Goal: Task Accomplishment & Management: Manage account settings

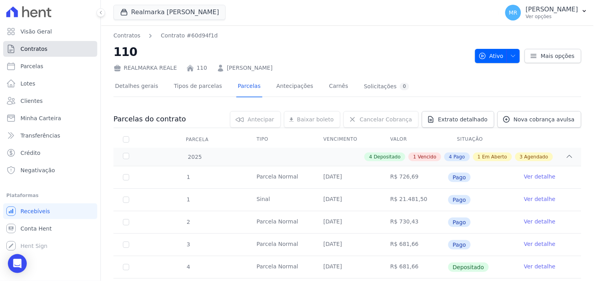
click at [24, 50] on span "Contratos" at bounding box center [33, 49] width 27 height 8
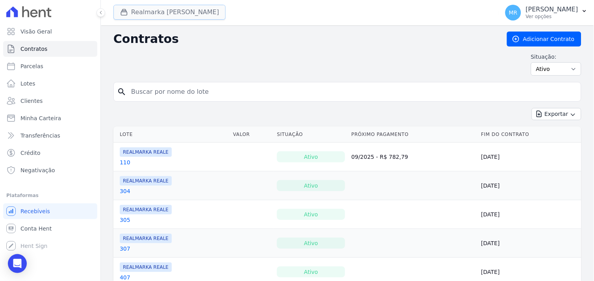
click at [128, 14] on div "button" at bounding box center [125, 12] width 11 height 8
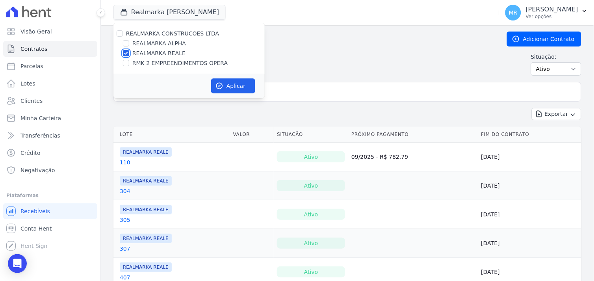
click at [125, 52] on input "REALMARKA REALE" at bounding box center [126, 53] width 6 height 6
checkbox input "false"
click at [124, 63] on input "RMK 2 EMPREENDIMENTOS OPERA" at bounding box center [126, 63] width 6 height 6
checkbox input "true"
click at [230, 84] on button "Aplicar" at bounding box center [233, 85] width 44 height 15
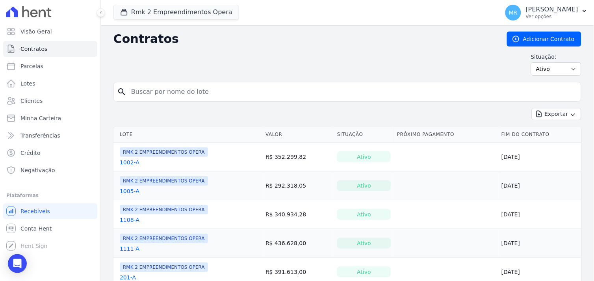
click at [231, 89] on input "search" at bounding box center [351, 92] width 451 height 16
type input "801"
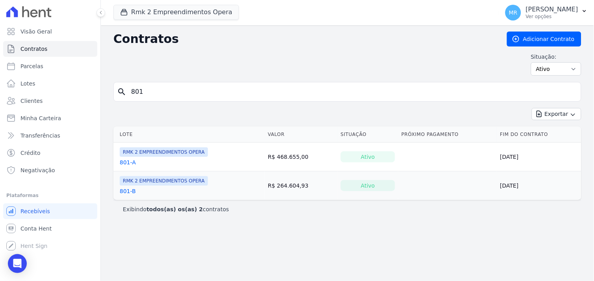
click at [124, 164] on link "801-A" at bounding box center [128, 162] width 16 height 8
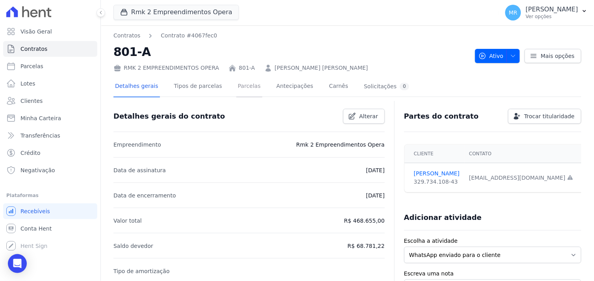
click at [239, 85] on link "Parcelas" at bounding box center [249, 86] width 26 height 21
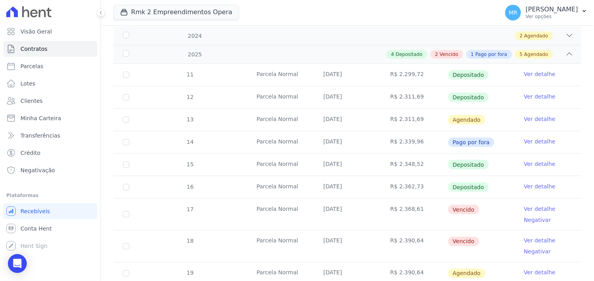
scroll to position [131, 0]
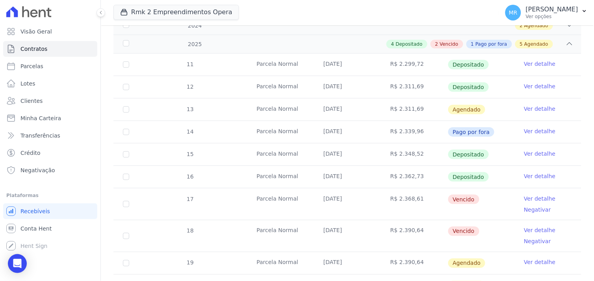
click at [530, 196] on link "Ver detalhe" at bounding box center [539, 198] width 31 height 8
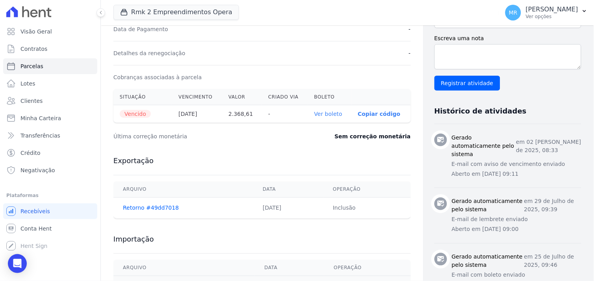
scroll to position [218, 0]
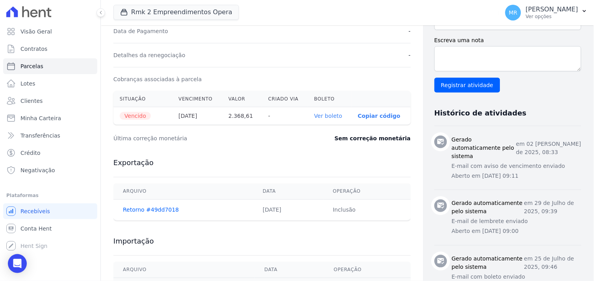
click at [322, 120] on th "Ver boleto" at bounding box center [330, 116] width 44 height 18
click at [318, 115] on link "Ver boleto" at bounding box center [328, 116] width 28 height 6
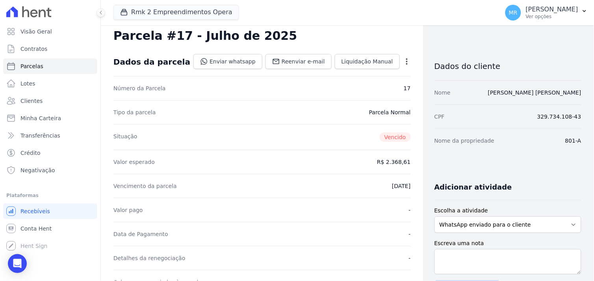
scroll to position [0, 0]
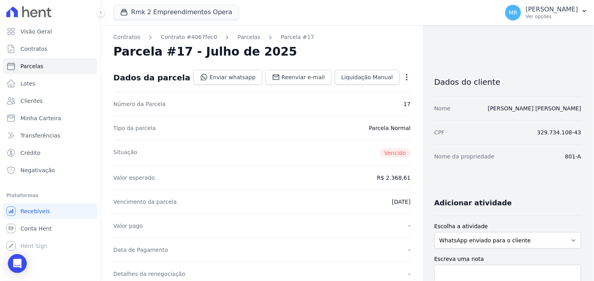
click at [403, 77] on icon "button" at bounding box center [407, 77] width 8 height 8
click at [356, 87] on link "Alterar" at bounding box center [372, 88] width 69 height 14
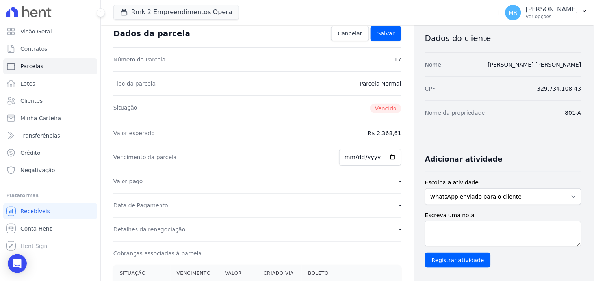
scroll to position [87, 0]
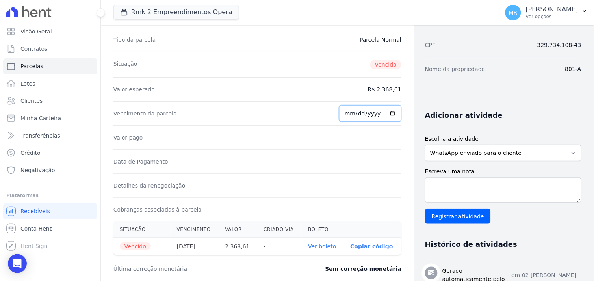
click at [364, 117] on input "2025-07-30" at bounding box center [370, 113] width 62 height 17
type input "2025-07-17"
type input "[DATE]"
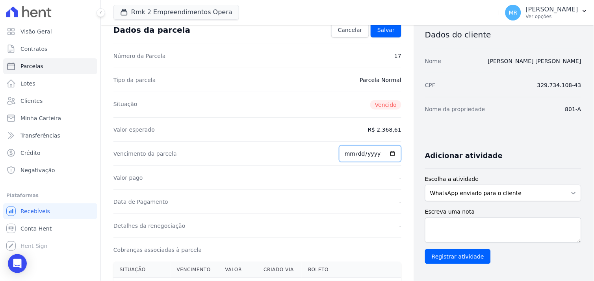
scroll to position [44, 0]
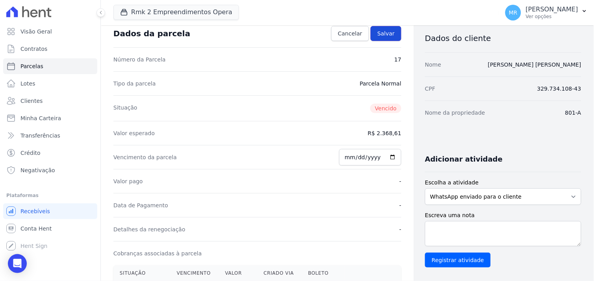
click at [384, 33] on span "Salvar" at bounding box center [385, 34] width 17 height 8
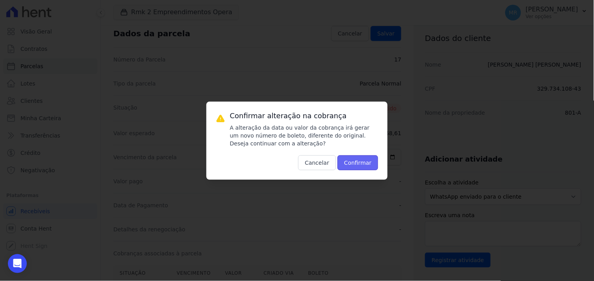
click at [355, 165] on button "Confirmar" at bounding box center [357, 162] width 41 height 15
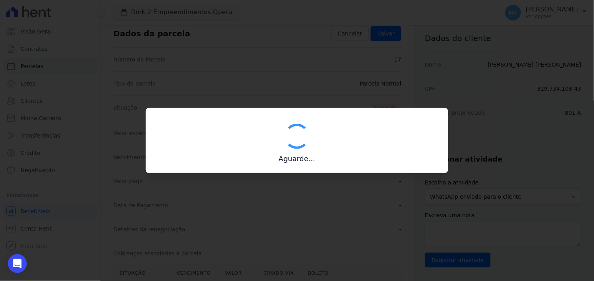
type input "00190000090335103300000639244177111580000236861"
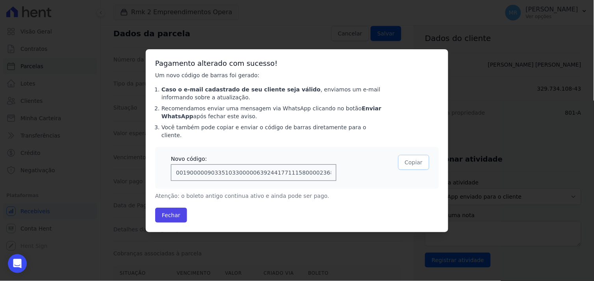
click at [414, 159] on button "Copiar" at bounding box center [413, 162] width 31 height 15
click at [167, 209] on button "Fechar" at bounding box center [171, 214] width 32 height 15
